Goal: Communication & Community: Share content

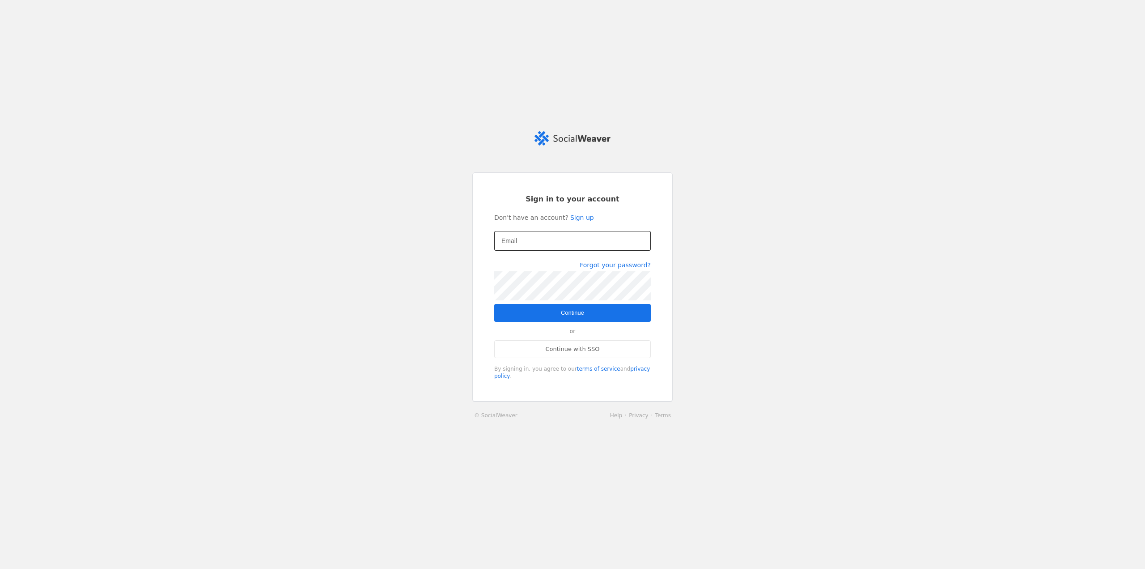
click at [518, 244] on input "Email" at bounding box center [573, 240] width 142 height 11
type input "[EMAIL_ADDRESS][PERSON_NAME][DOMAIN_NAME]"
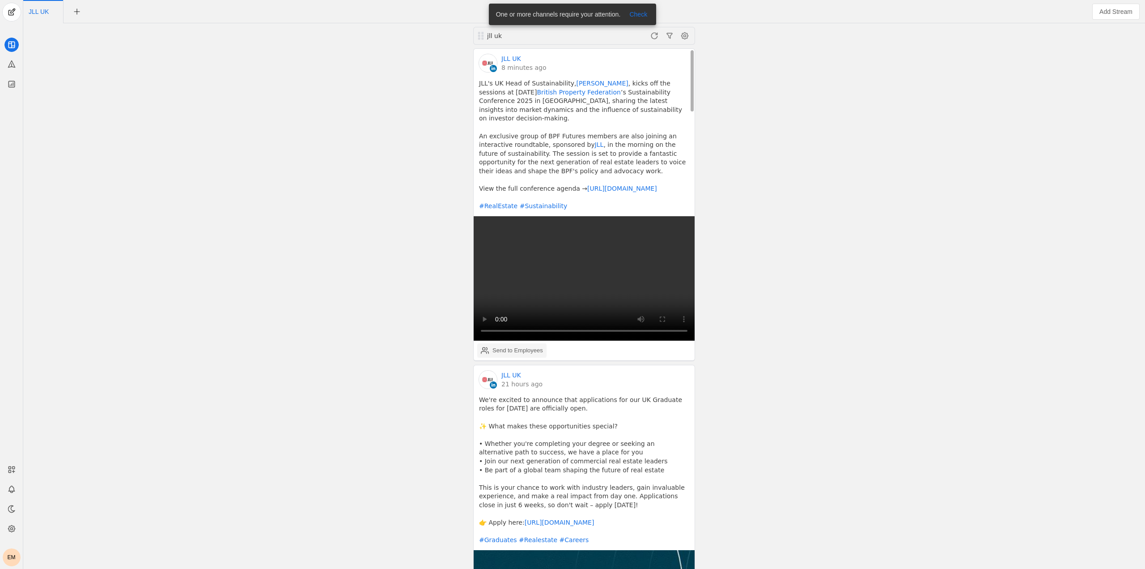
click at [513, 346] on div "Send to Employees" at bounding box center [518, 350] width 51 height 9
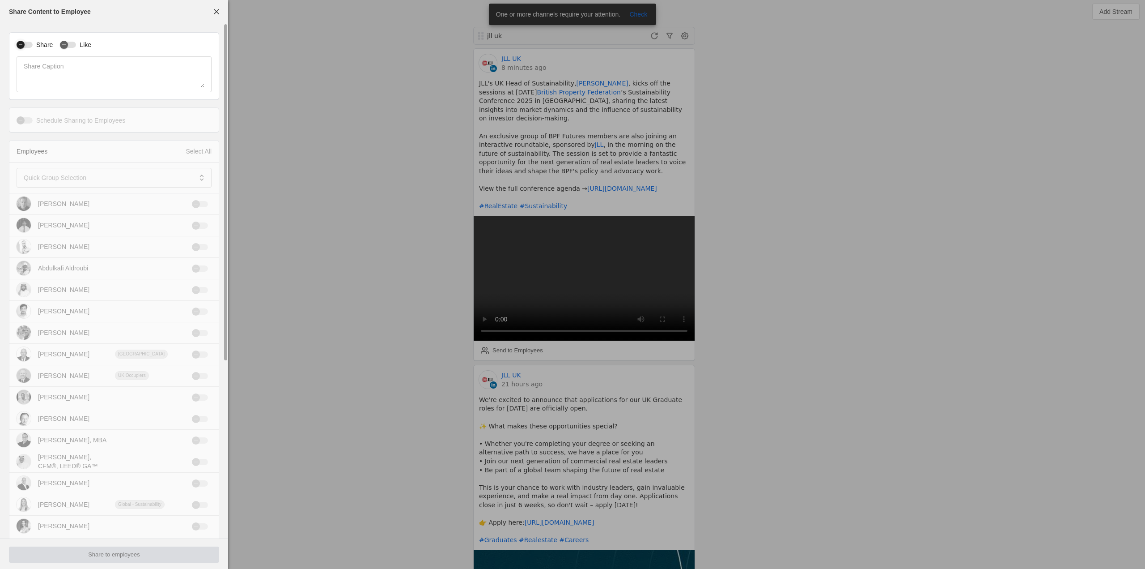
click at [26, 45] on div "button" at bounding box center [20, 44] width 13 height 13
drag, startPoint x: 65, startPoint y: 45, endPoint x: 65, endPoint y: 51, distance: 5.8
click at [66, 45] on icon "button" at bounding box center [63, 44] width 5 height 5
click at [85, 183] on mat-label "Quick Group Selection" at bounding box center [55, 177] width 63 height 11
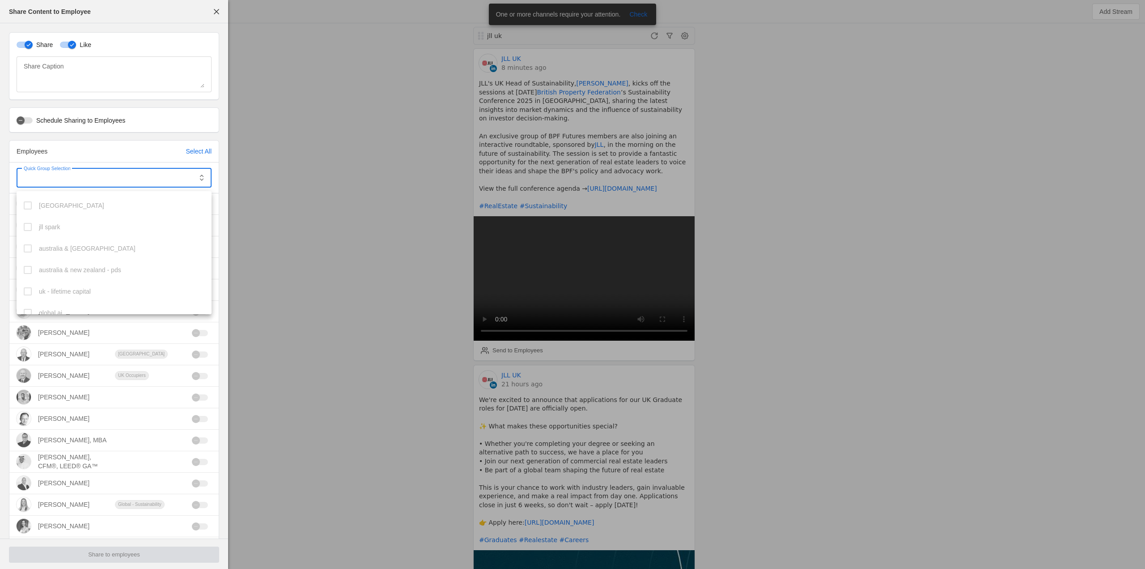
scroll to position [246, 0]
click at [31, 294] on mat-option "uk" at bounding box center [114, 303] width 195 height 21
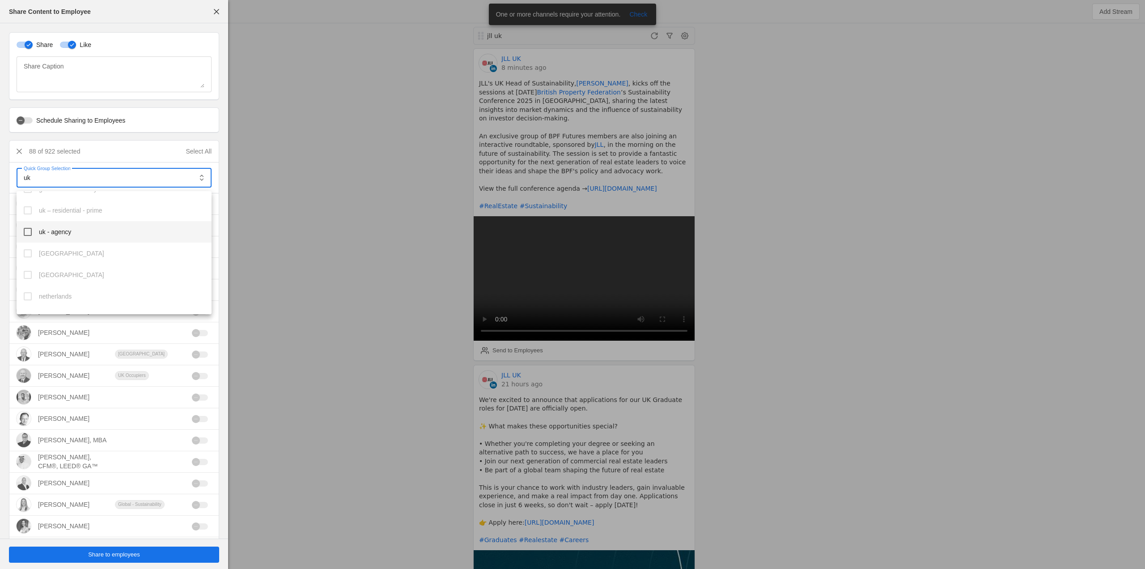
click at [29, 234] on mat-pseudo-checkbox at bounding box center [28, 232] width 8 height 8
click at [32, 274] on mat-option "uk investors" at bounding box center [114, 270] width 195 height 21
click at [31, 240] on mat-pseudo-checkbox at bounding box center [28, 239] width 8 height 8
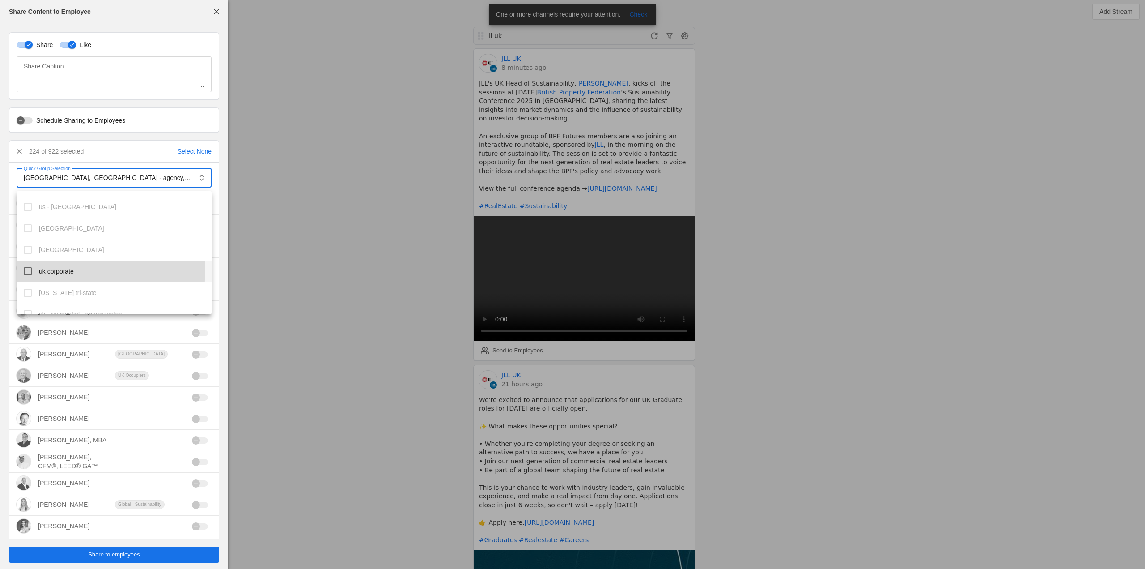
click at [30, 268] on mat-pseudo-checkbox at bounding box center [28, 271] width 8 height 8
click at [266, 245] on div at bounding box center [572, 284] width 1145 height 569
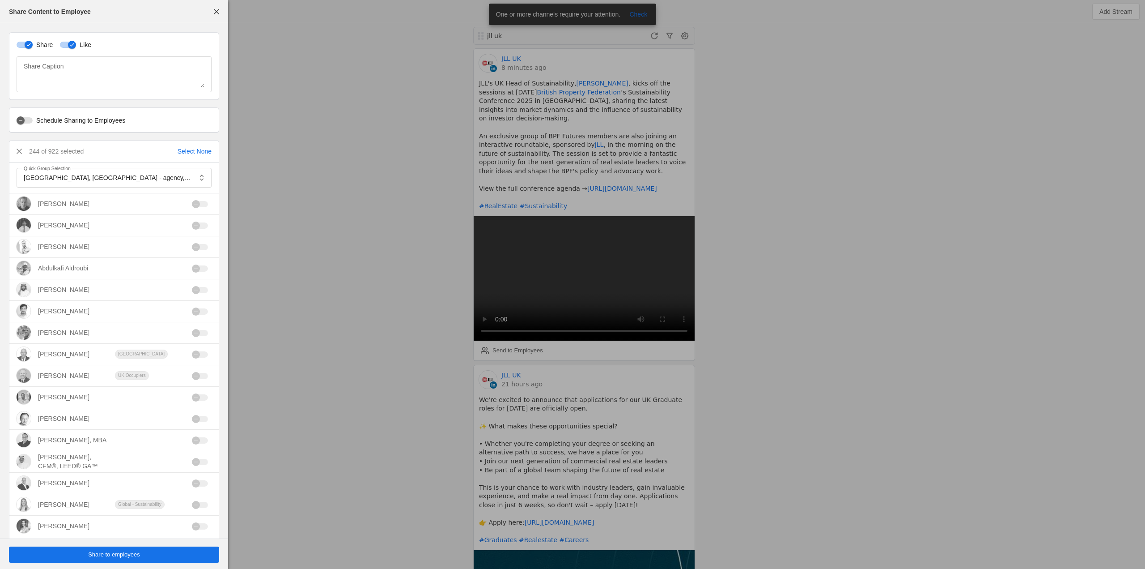
click at [139, 554] on span "Share to employees" at bounding box center [114, 554] width 52 height 9
